Goal: Information Seeking & Learning: Check status

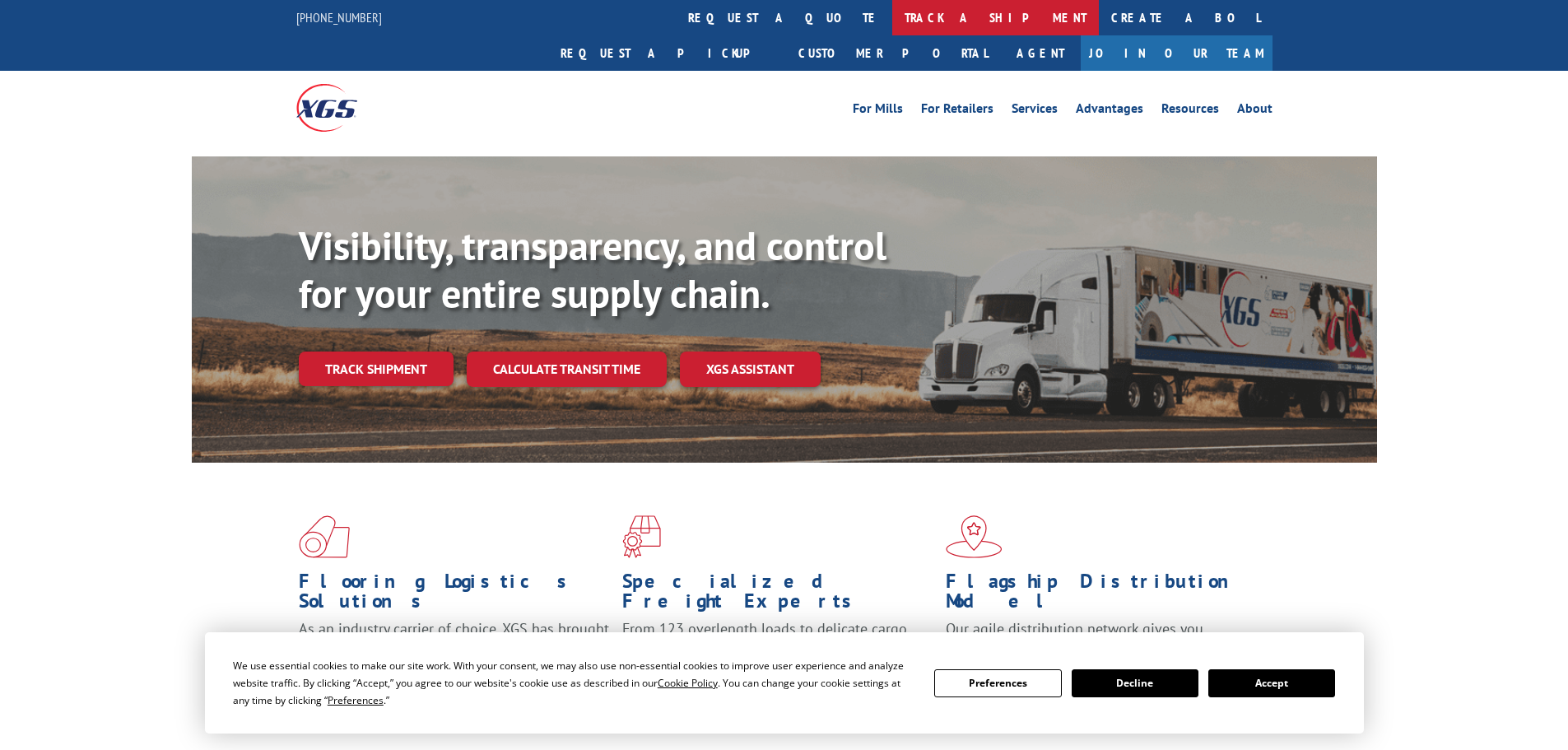
click at [892, 17] on link "track a shipment" at bounding box center [995, 18] width 207 height 35
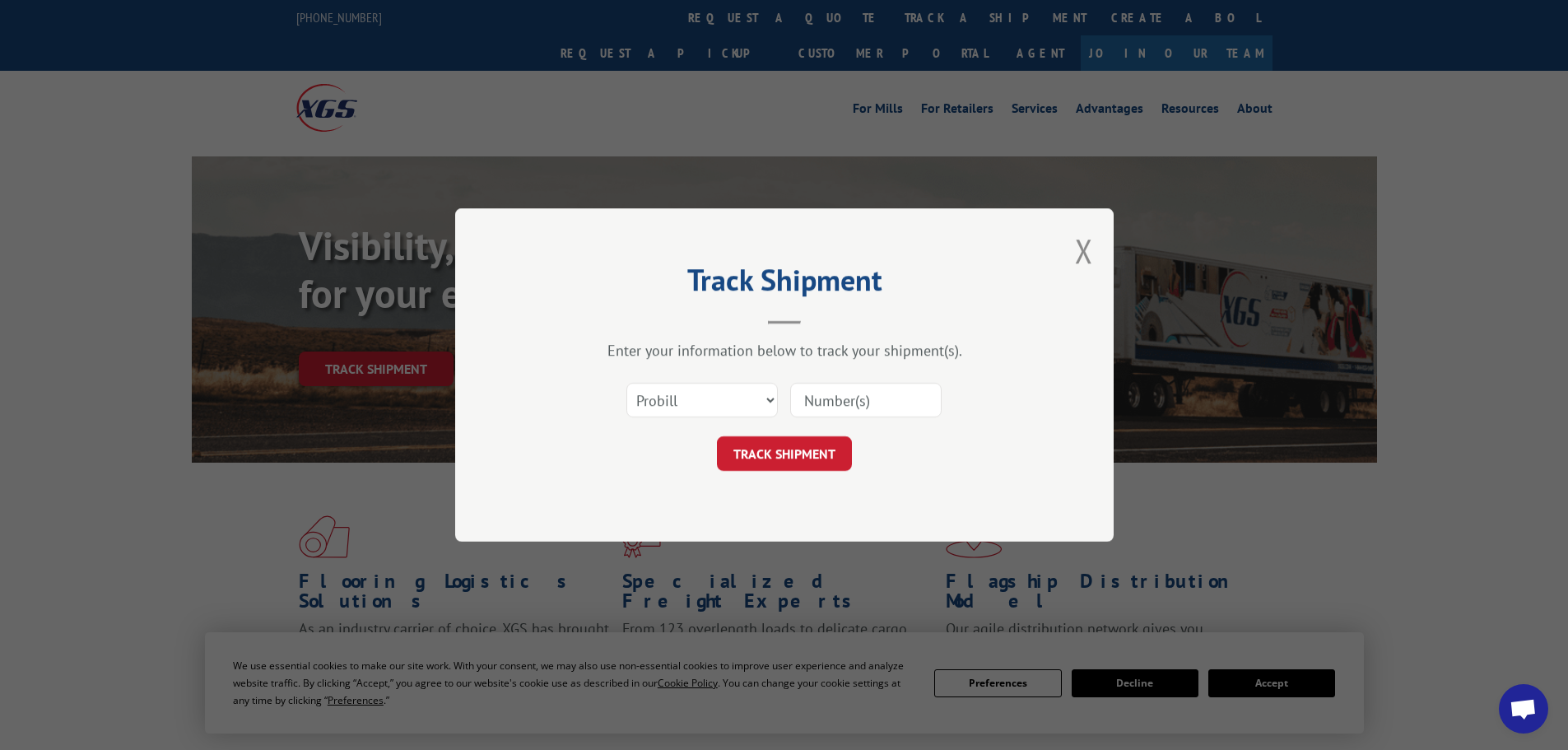
click at [811, 398] on input at bounding box center [865, 400] width 151 height 34
paste input "16999025"
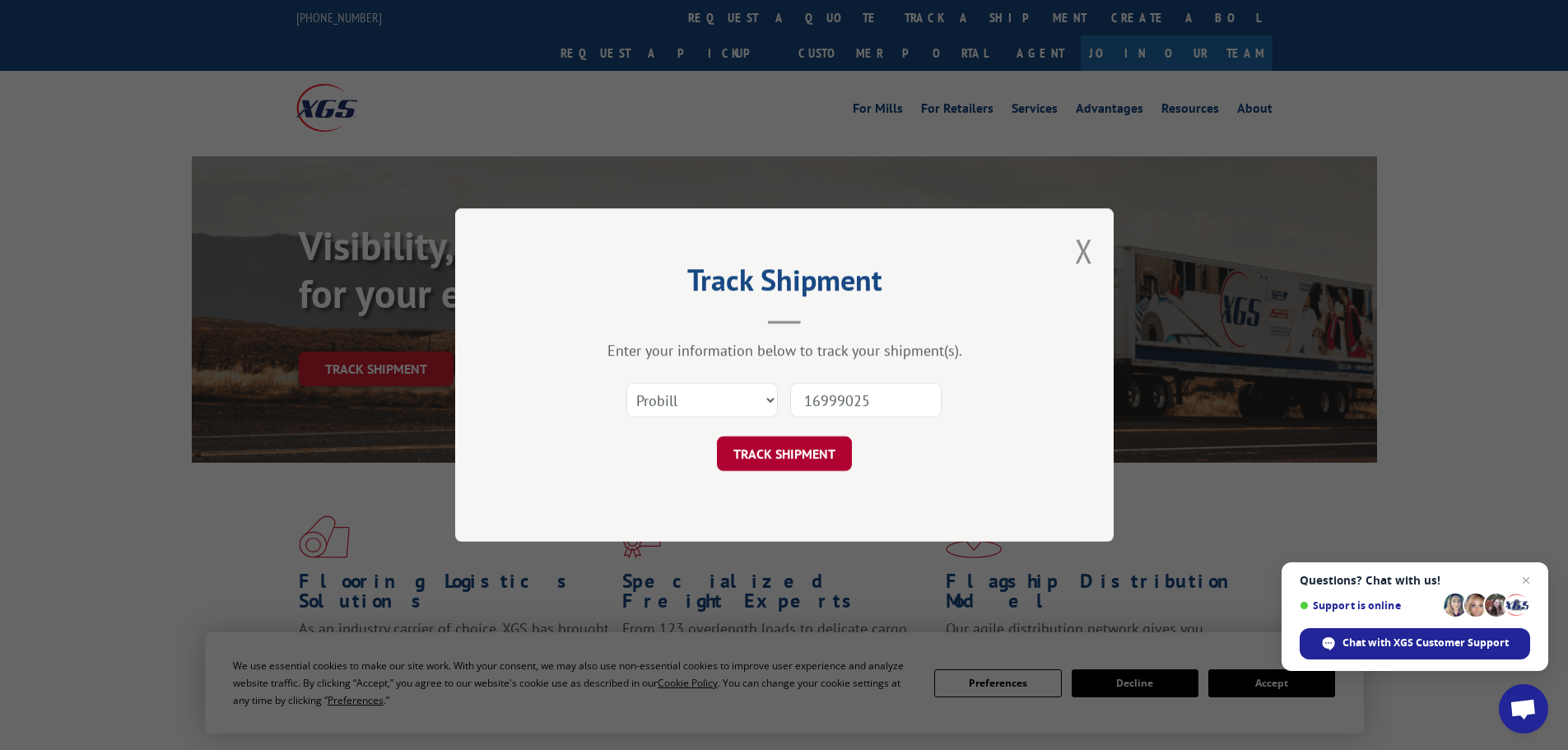
type input "16999025"
click at [840, 449] on button "TRACK SHIPMENT" at bounding box center [784, 453] width 135 height 34
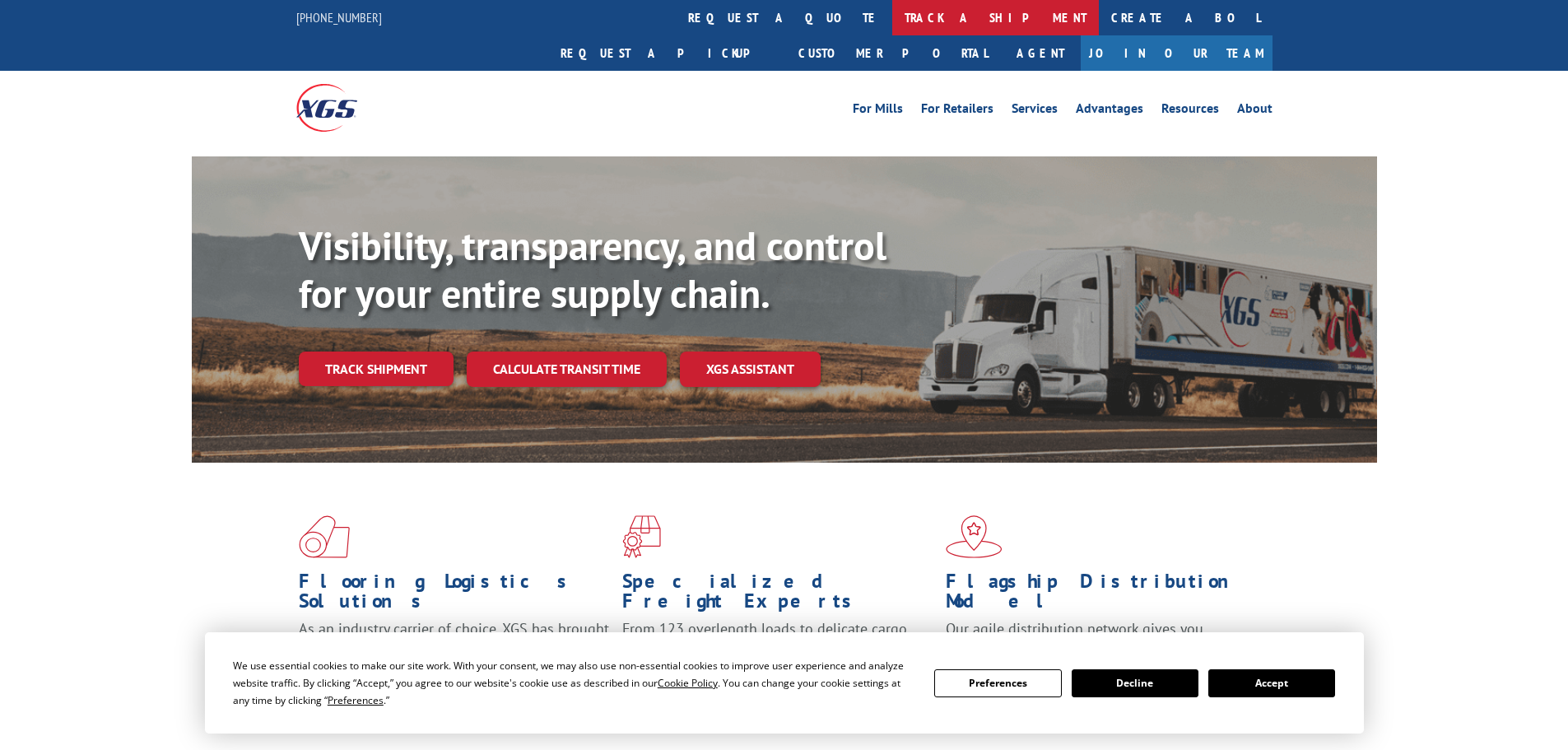
click at [892, 23] on link "track a shipment" at bounding box center [995, 18] width 207 height 35
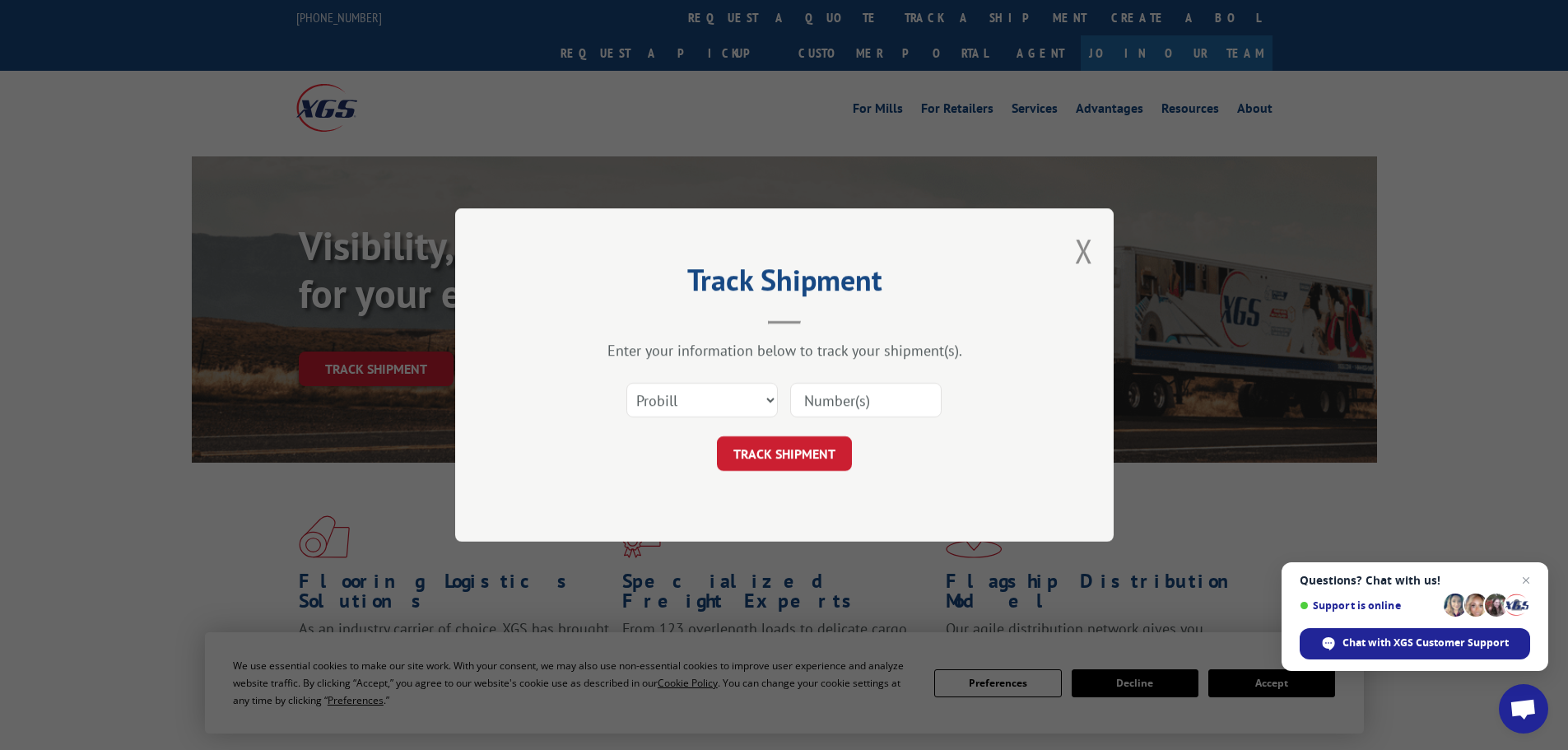
click at [805, 400] on input at bounding box center [865, 400] width 151 height 34
paste input "17341947"
type input "17341947"
click at [797, 455] on button "TRACK SHIPMENT" at bounding box center [784, 453] width 135 height 34
